Goal: Task Accomplishment & Management: Complete application form

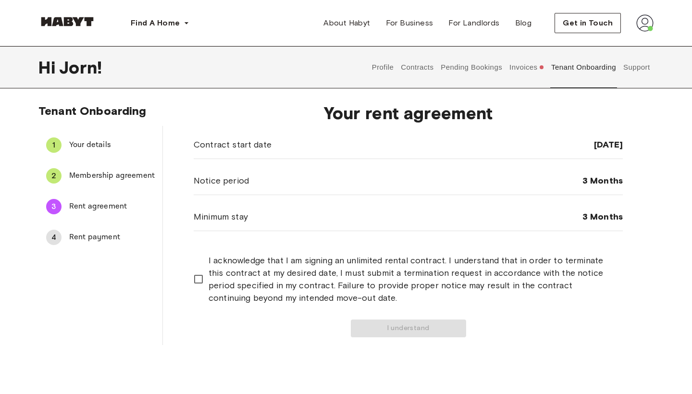
click at [527, 62] on button "Invoices" at bounding box center [527, 67] width 37 height 42
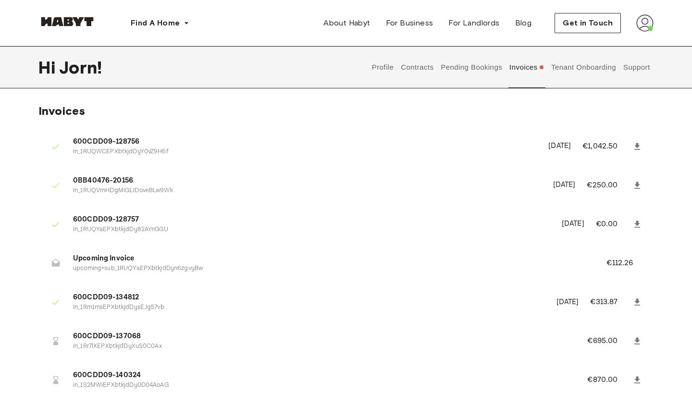
click at [583, 71] on button "Tenant Onboarding" at bounding box center [583, 67] width 67 height 42
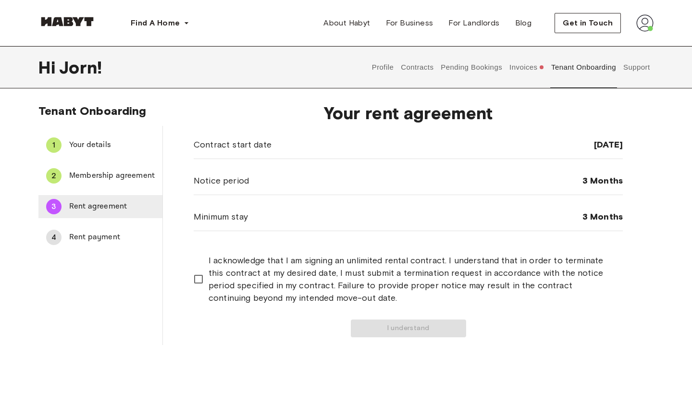
click at [95, 203] on span "Rent agreement" at bounding box center [112, 207] width 86 height 12
click at [78, 207] on span "Rent agreement" at bounding box center [112, 207] width 86 height 12
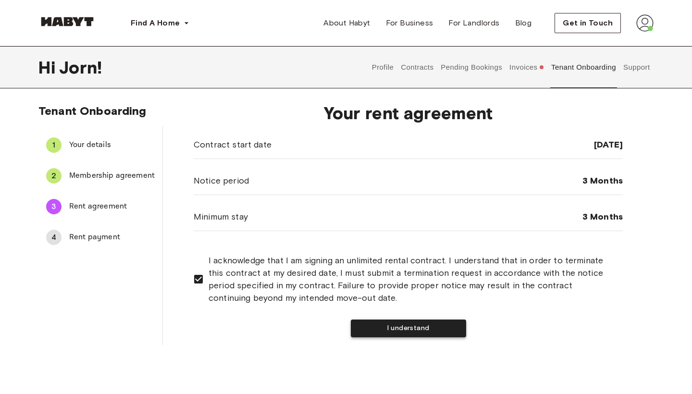
click at [375, 331] on button "I understand" at bounding box center [408, 329] width 115 height 18
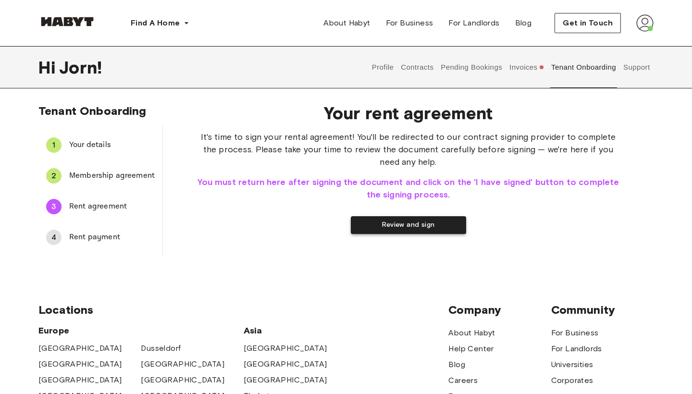
click at [379, 224] on button "Review and sign" at bounding box center [408, 225] width 115 height 18
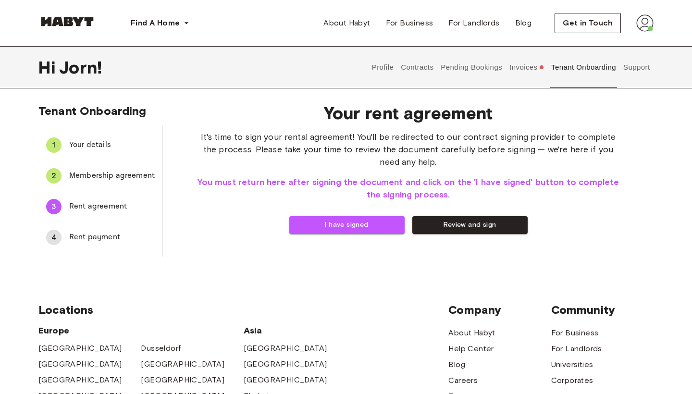
click at [604, 0] on div "Find A Home [GEOGRAPHIC_DATA] [GEOGRAPHIC_DATA] [GEOGRAPHIC_DATA] [GEOGRAPHIC_D…" at bounding box center [345, 23] width 615 height 46
click at [465, 222] on button "Review and sign" at bounding box center [469, 225] width 115 height 18
click at [97, 146] on span "Your details" at bounding box center [112, 145] width 86 height 12
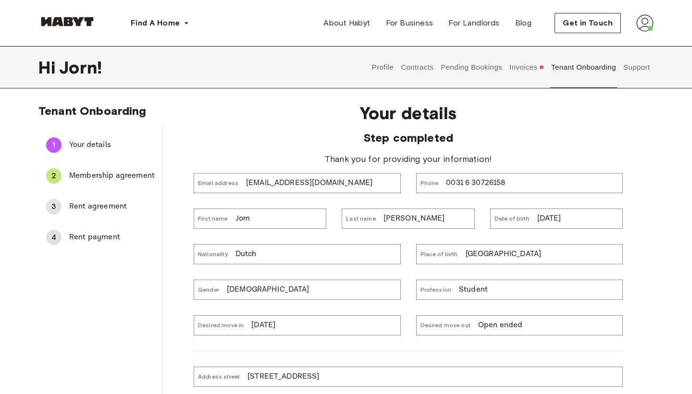
click at [95, 176] on span "Membership agreement" at bounding box center [112, 176] width 86 height 12
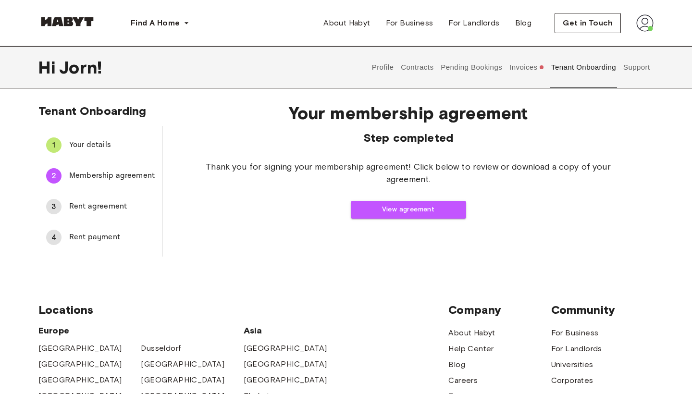
click at [94, 206] on span "Rent agreement" at bounding box center [112, 207] width 86 height 12
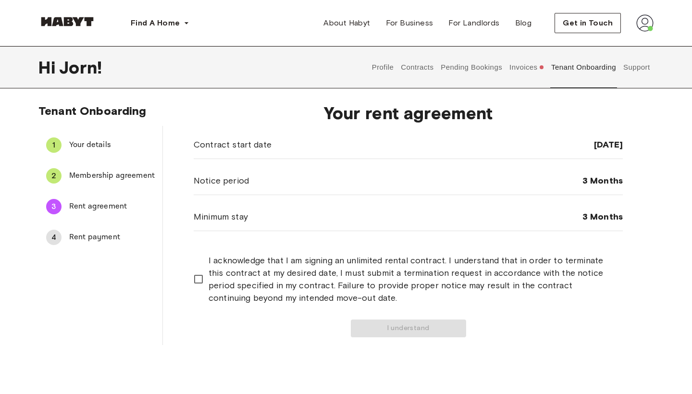
click at [95, 233] on span "Rent payment" at bounding box center [112, 238] width 86 height 12
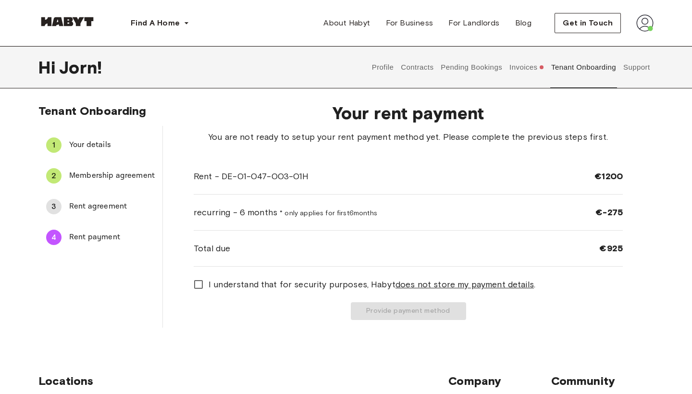
click at [109, 202] on span "Rent agreement" at bounding box center [112, 207] width 86 height 12
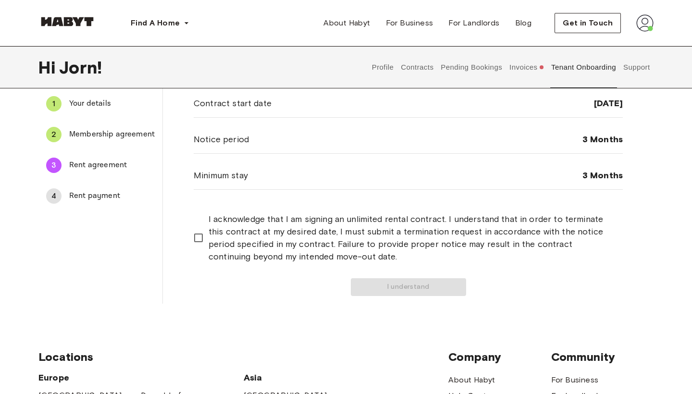
scroll to position [59, 0]
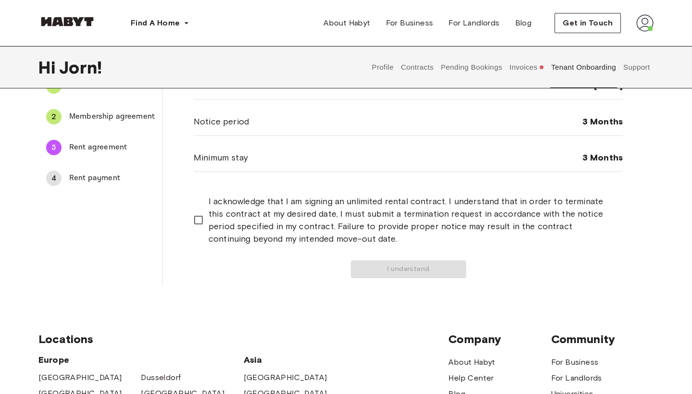
click at [107, 176] on span "Rent payment" at bounding box center [112, 179] width 86 height 12
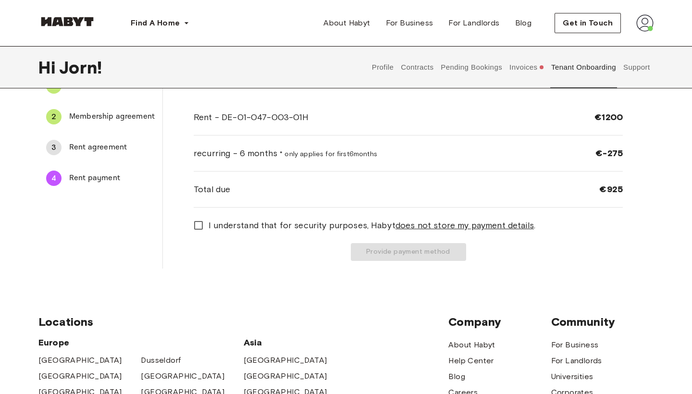
click at [119, 154] on div "3 Rent agreement" at bounding box center [100, 147] width 124 height 23
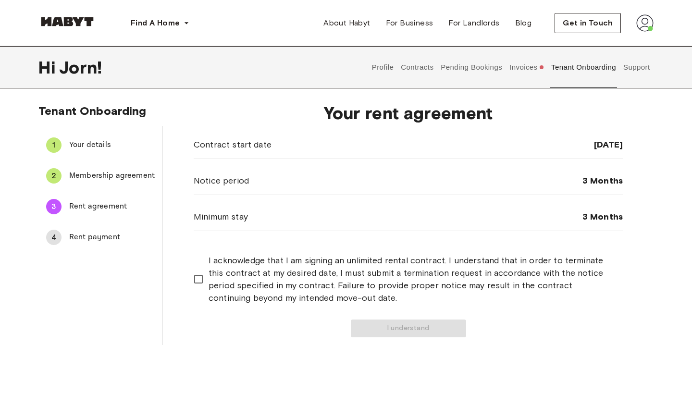
scroll to position [0, 0]
click at [382, 331] on button "I understand" at bounding box center [408, 329] width 115 height 18
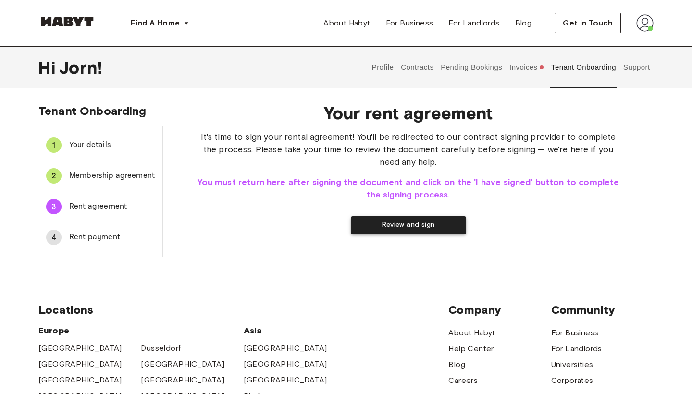
click at [381, 225] on button "Review and sign" at bounding box center [408, 225] width 115 height 18
